Goal: Task Accomplishment & Management: Complete application form

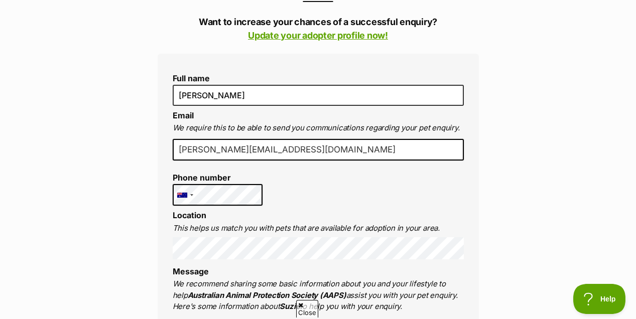
scroll to position [221, 0]
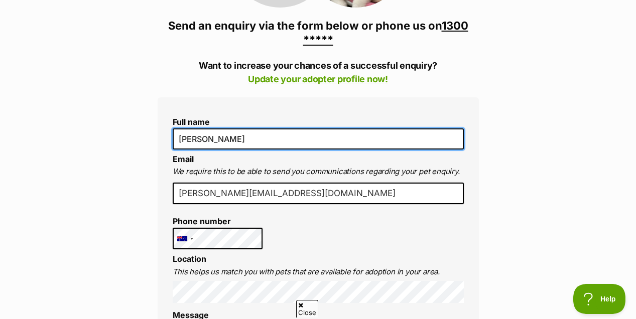
drag, startPoint x: 248, startPoint y: 139, endPoint x: 145, endPoint y: 134, distance: 103.1
type input "[PERSON_NAME]"
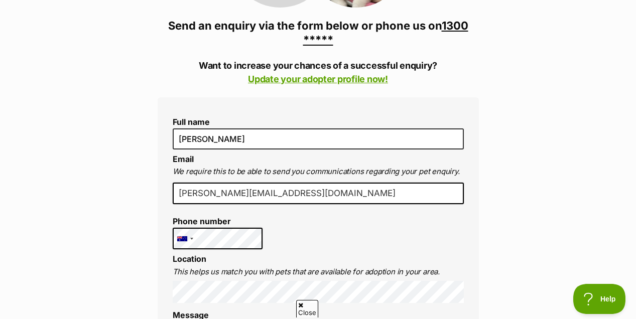
drag, startPoint x: 239, startPoint y: 192, endPoint x: 141, endPoint y: 189, distance: 98.5
type input "[PERSON_NAME][EMAIL_ADDRESS][DOMAIN_NAME]"
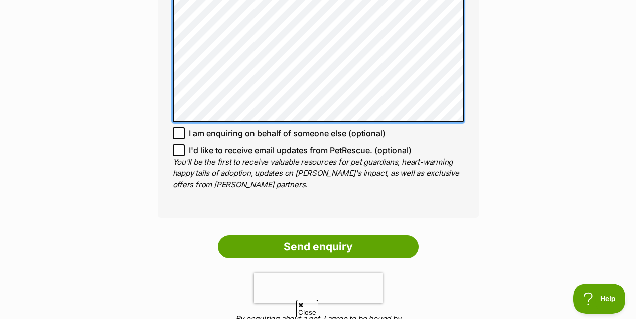
scroll to position [826, 0]
